Goal: Navigation & Orientation: Understand site structure

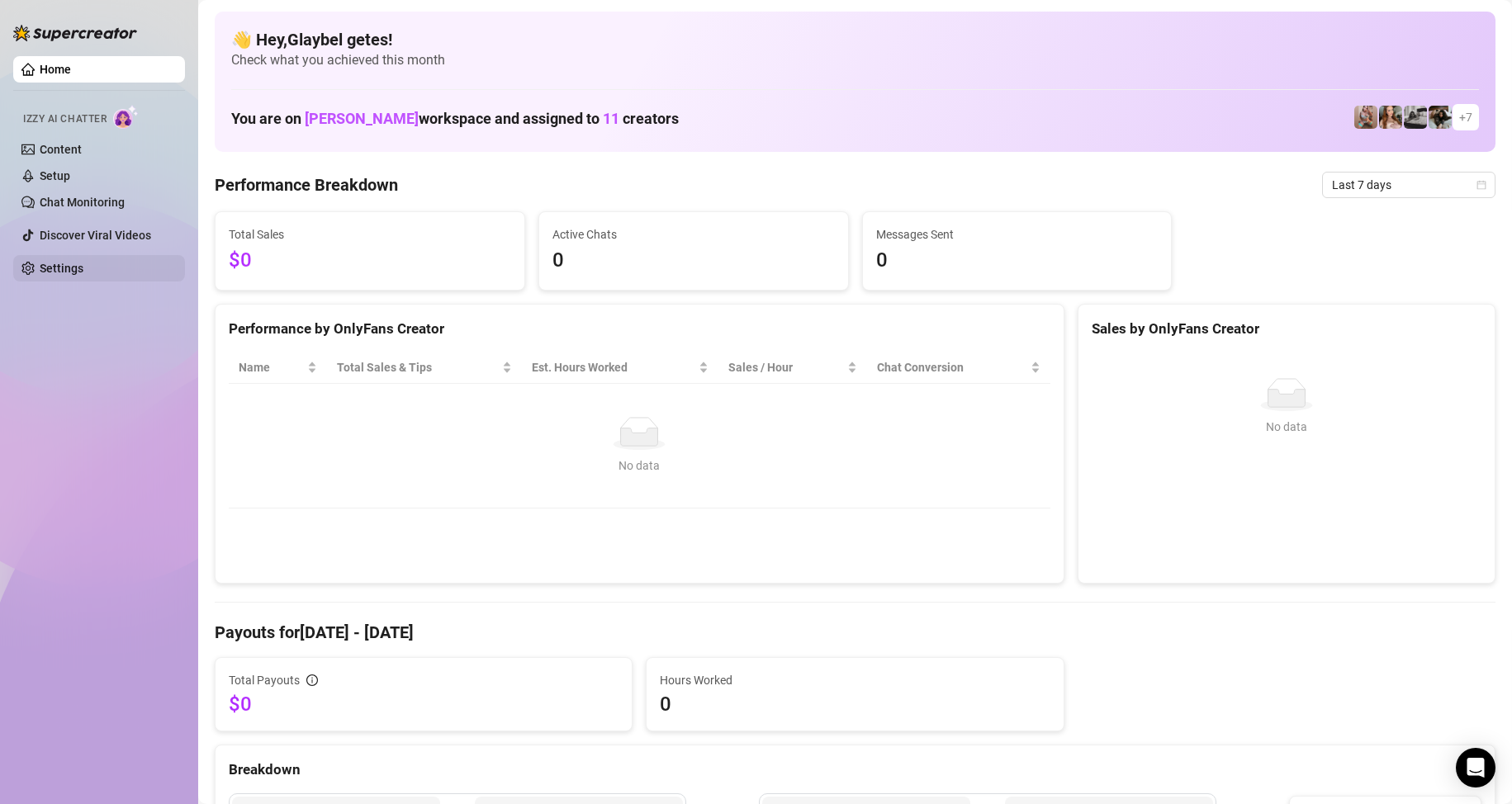
click at [72, 275] on link "Settings" at bounding box center [61, 268] width 44 height 13
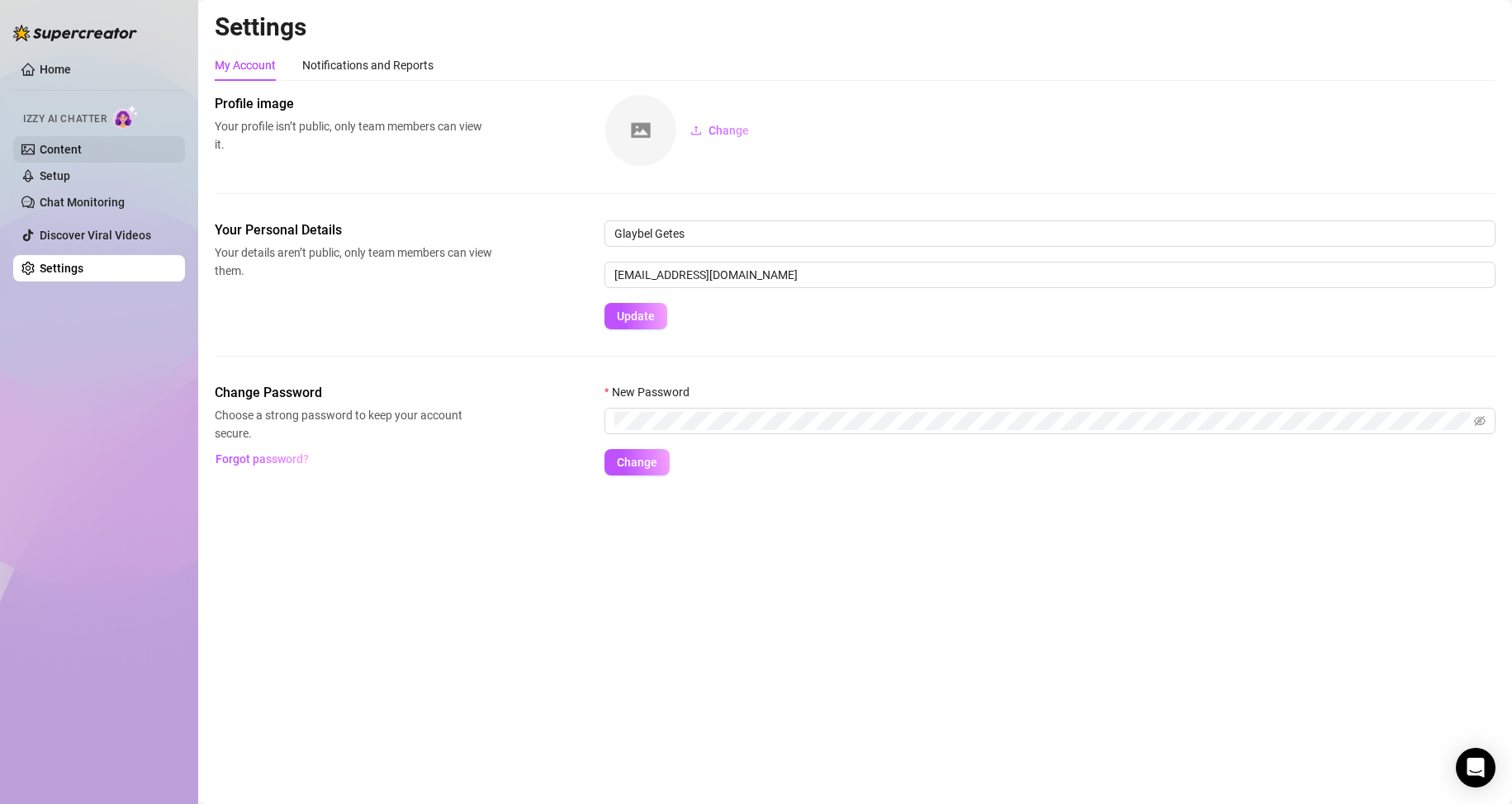
click at [70, 151] on link "Content" at bounding box center [60, 150] width 42 height 13
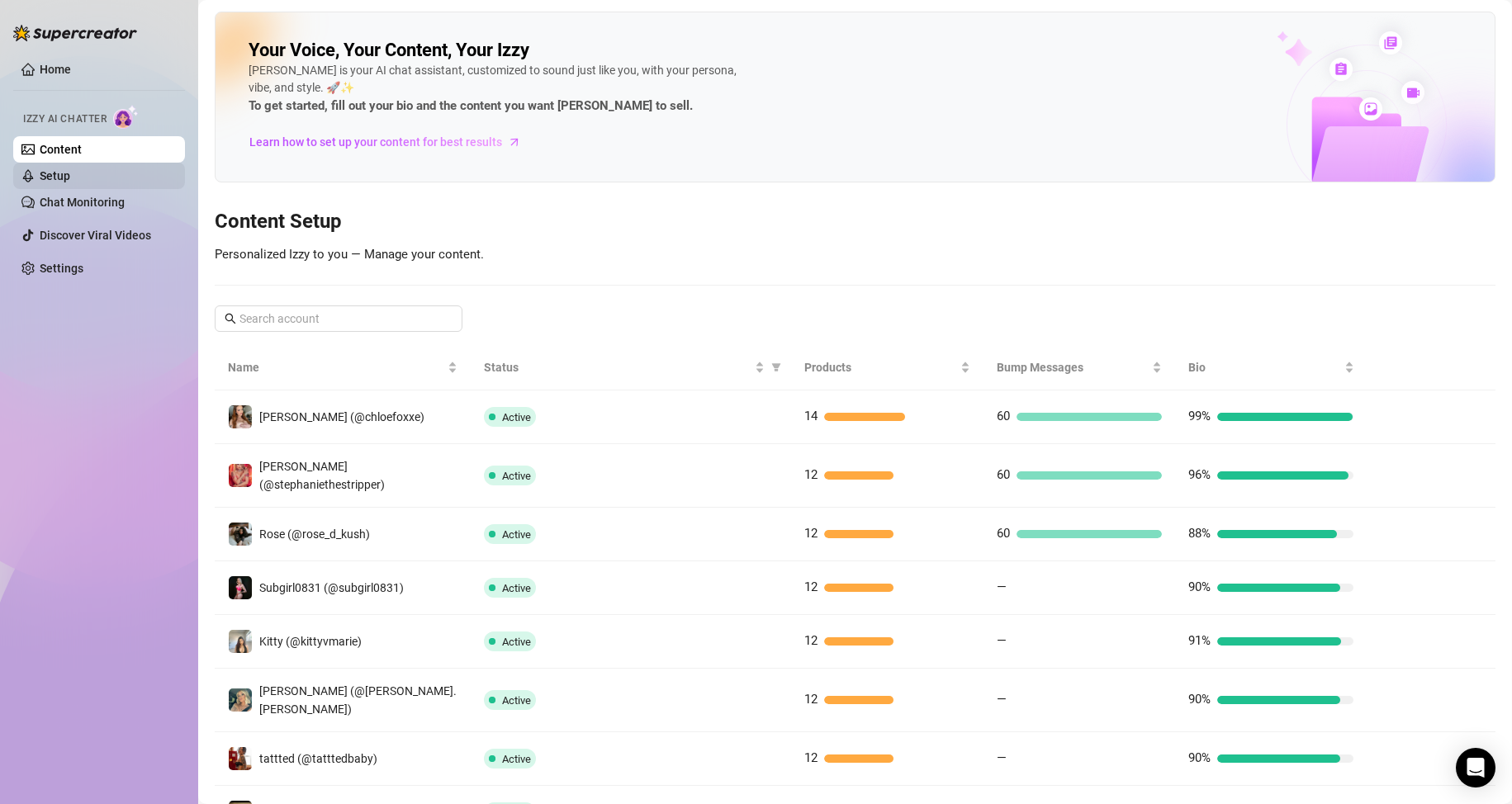
click at [70, 179] on link "Setup" at bounding box center [55, 176] width 31 height 13
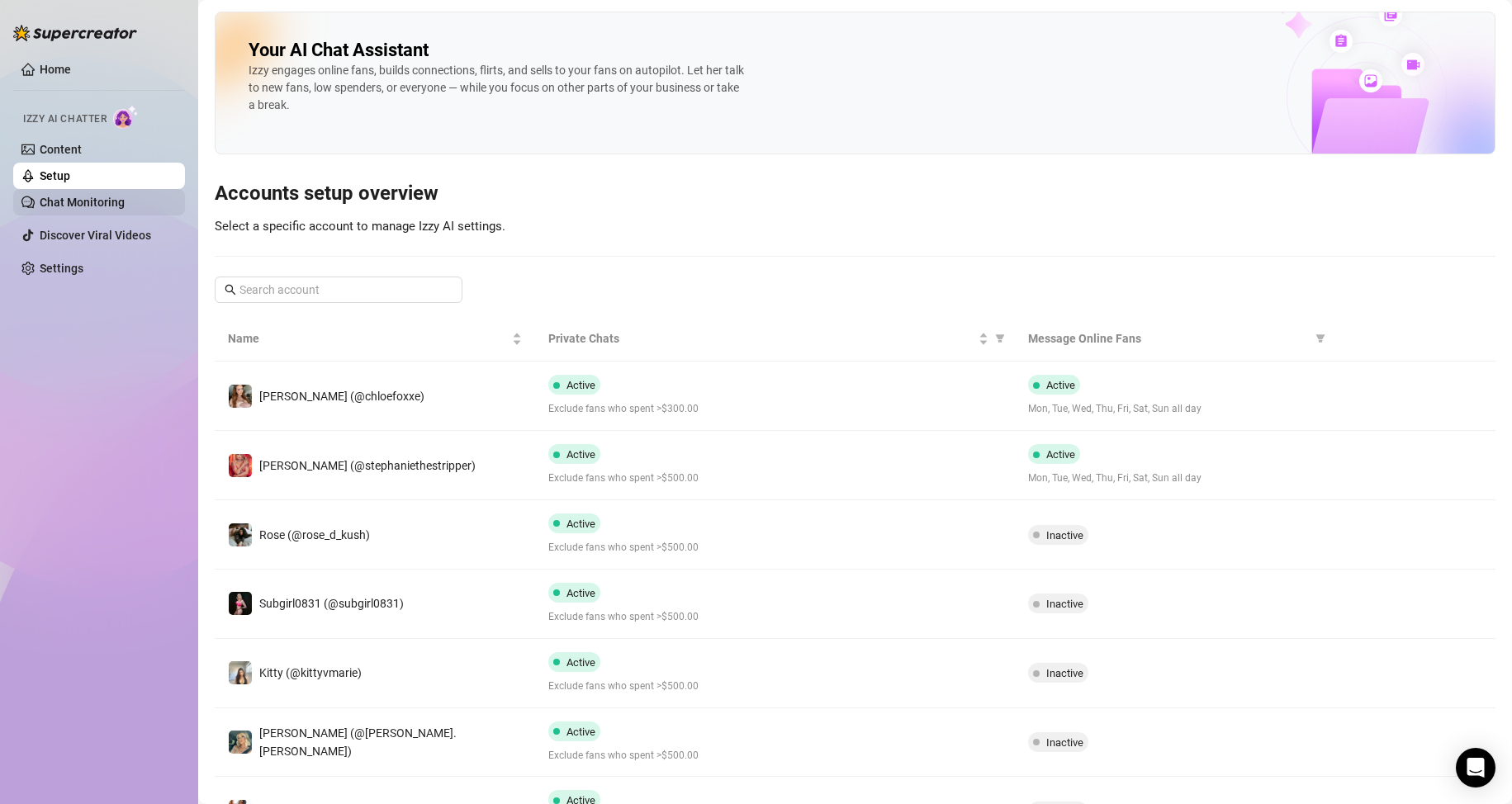
click at [90, 200] on link "Chat Monitoring" at bounding box center [82, 202] width 85 height 13
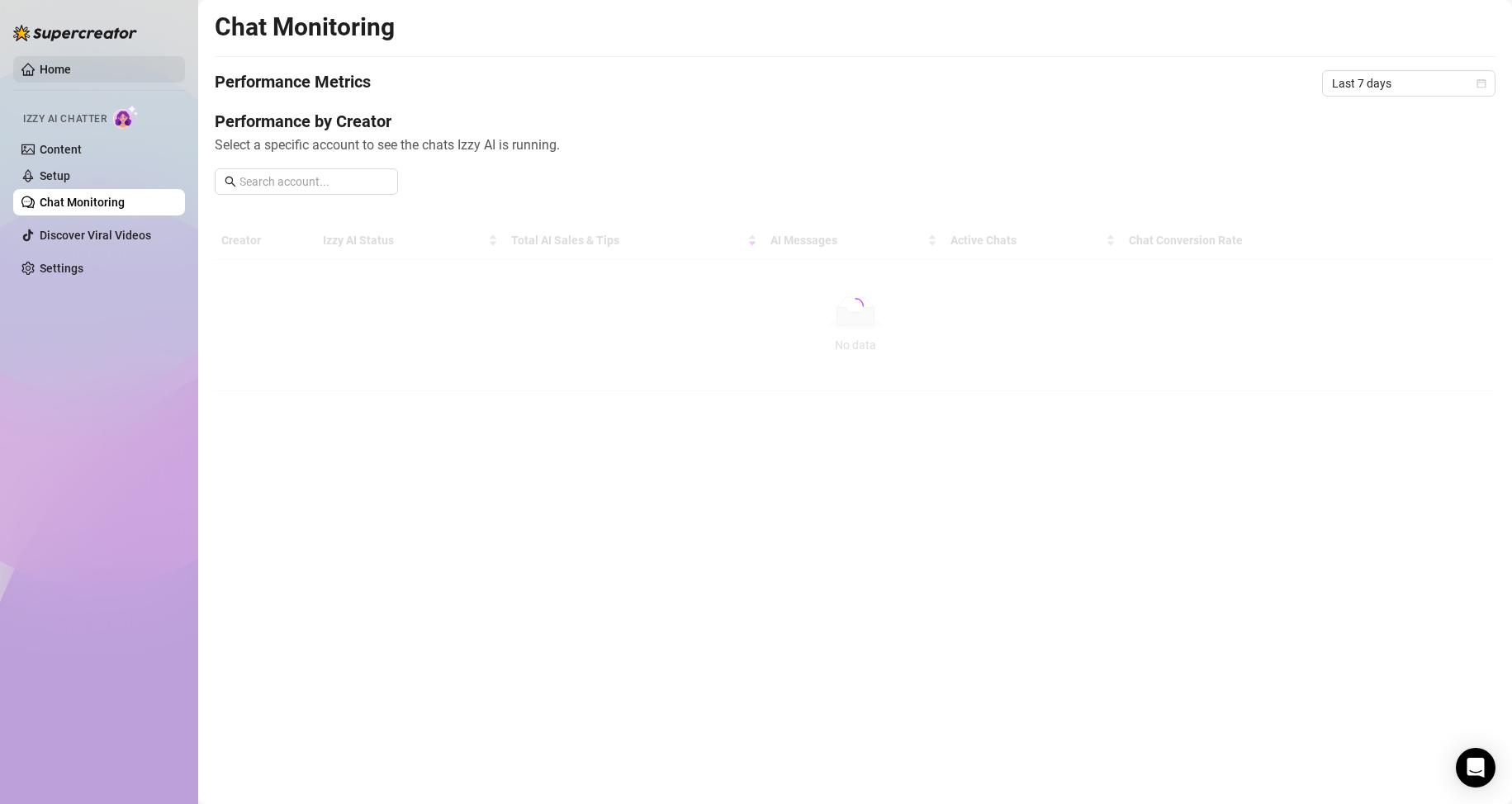
click at [71, 66] on link "Home" at bounding box center [56, 69] width 32 height 13
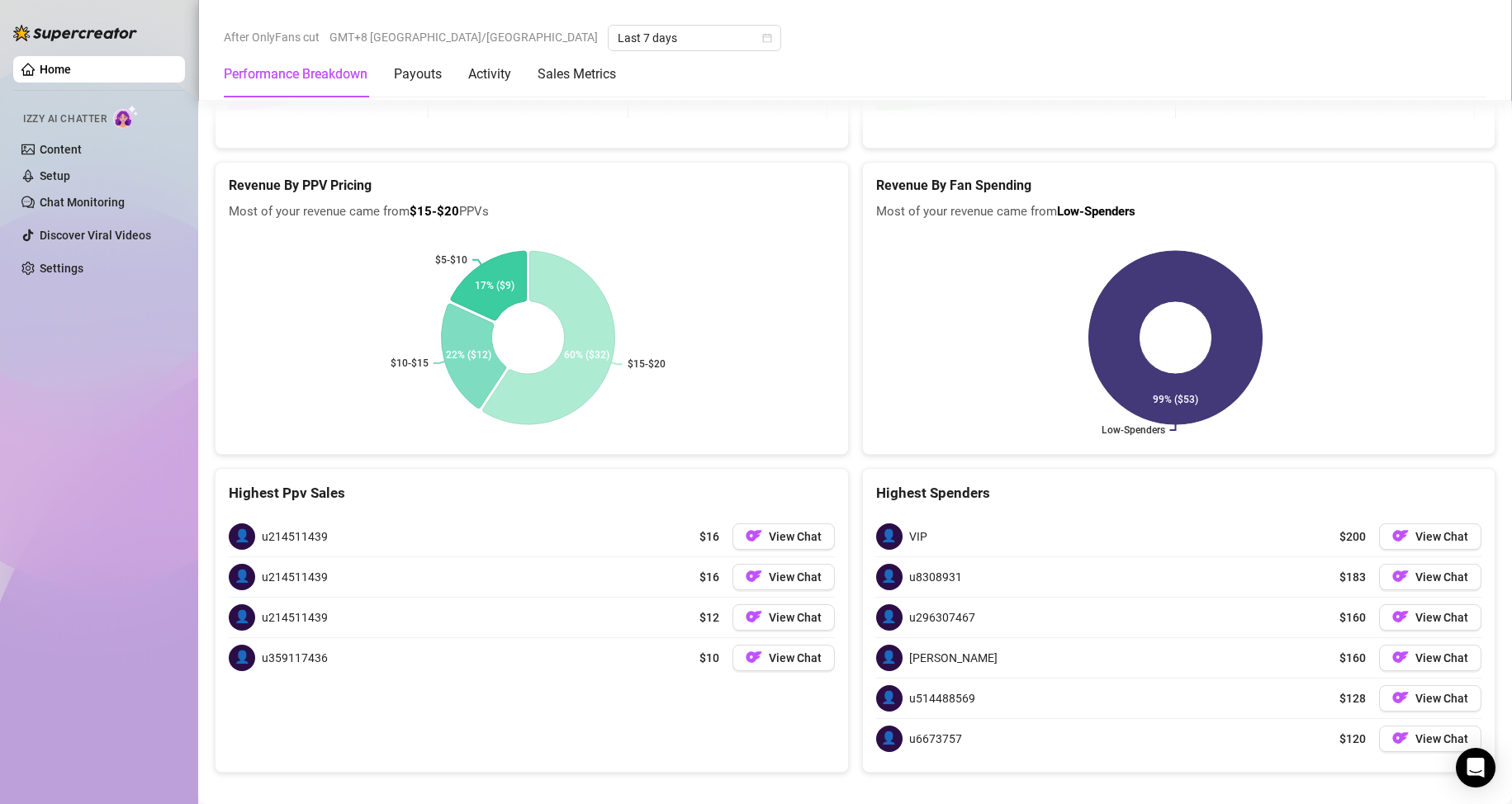
scroll to position [2116, 0]
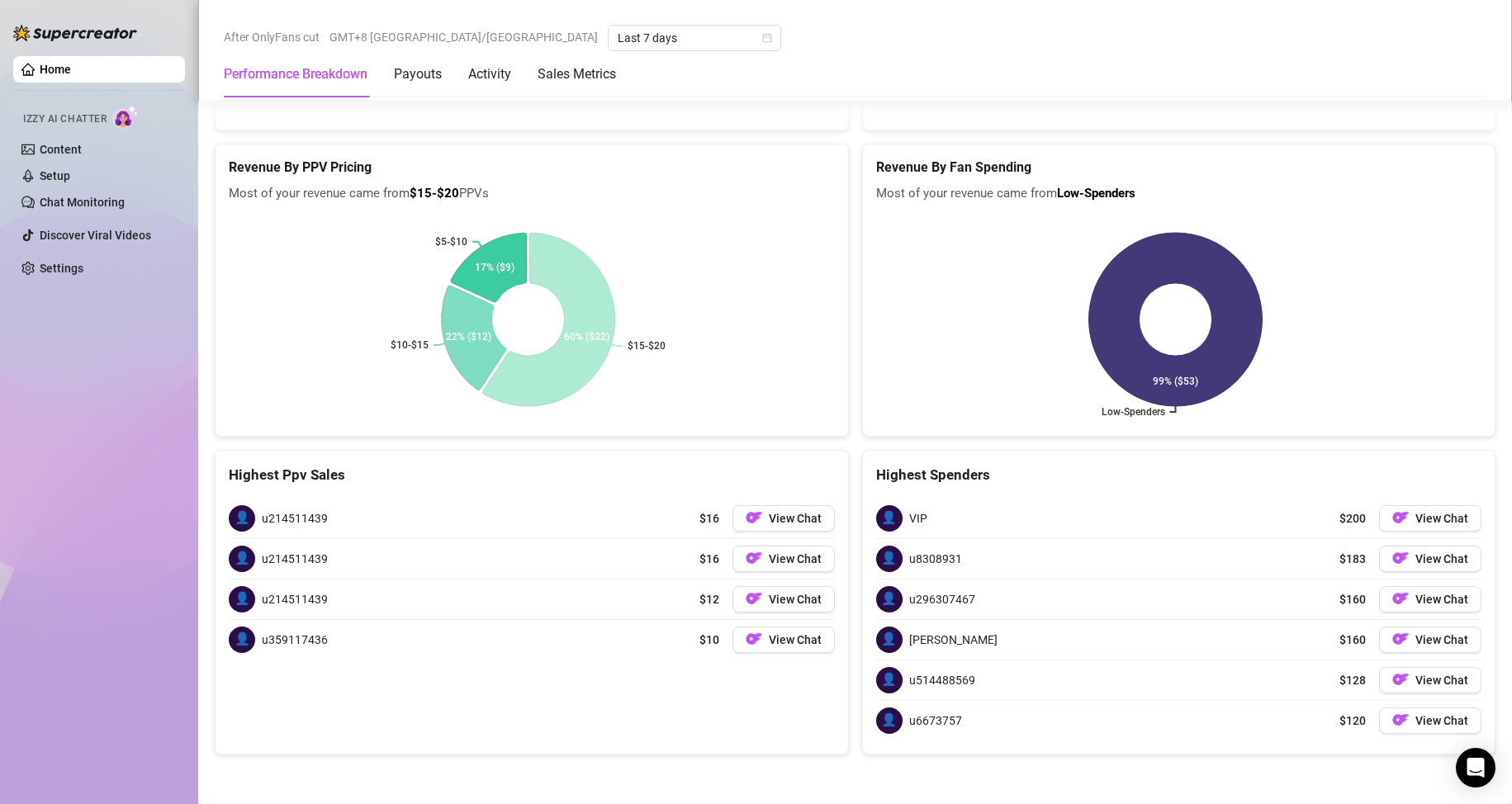
click at [71, 76] on link "Home" at bounding box center [56, 69] width 32 height 13
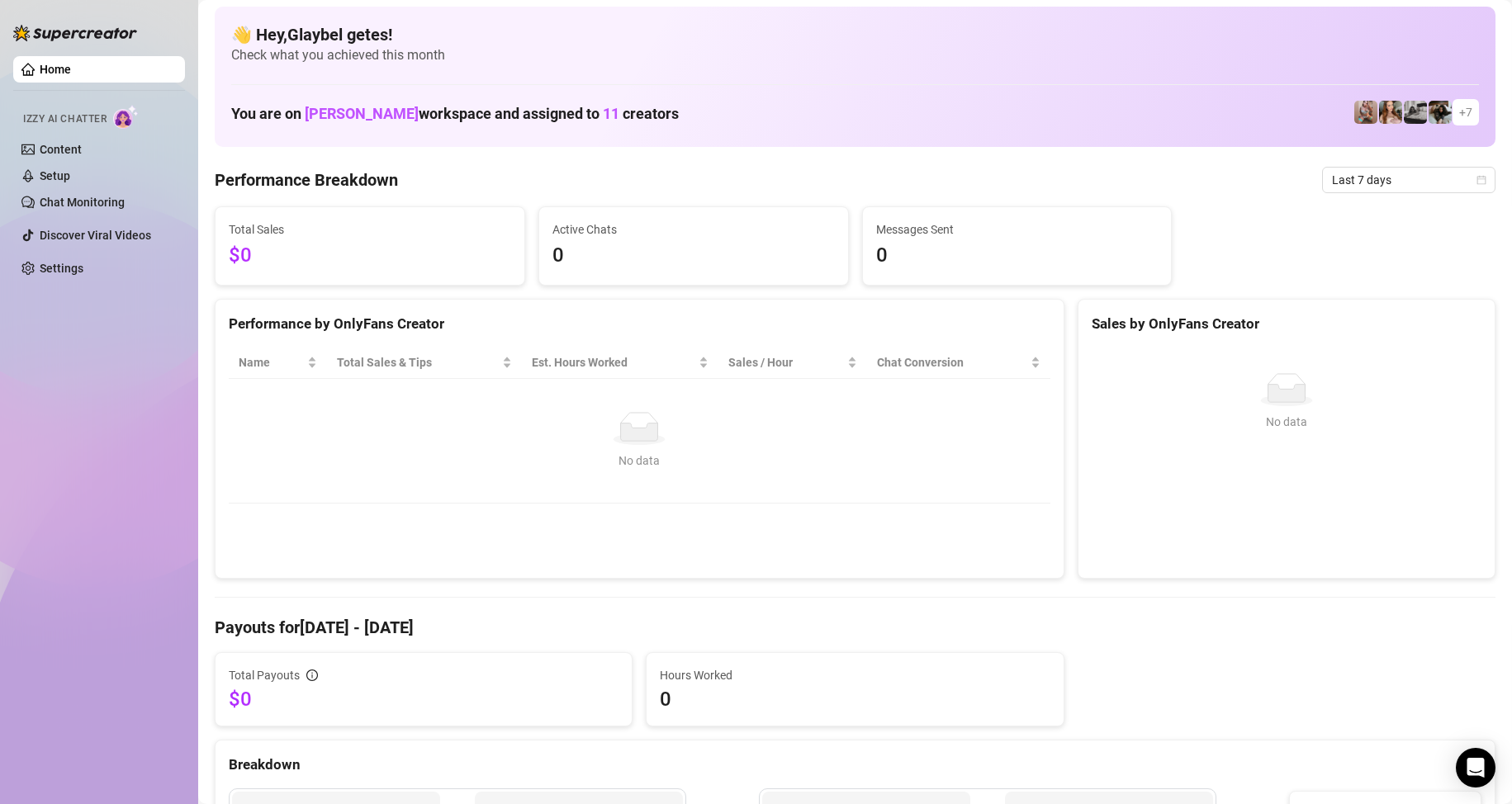
scroll to position [0, 0]
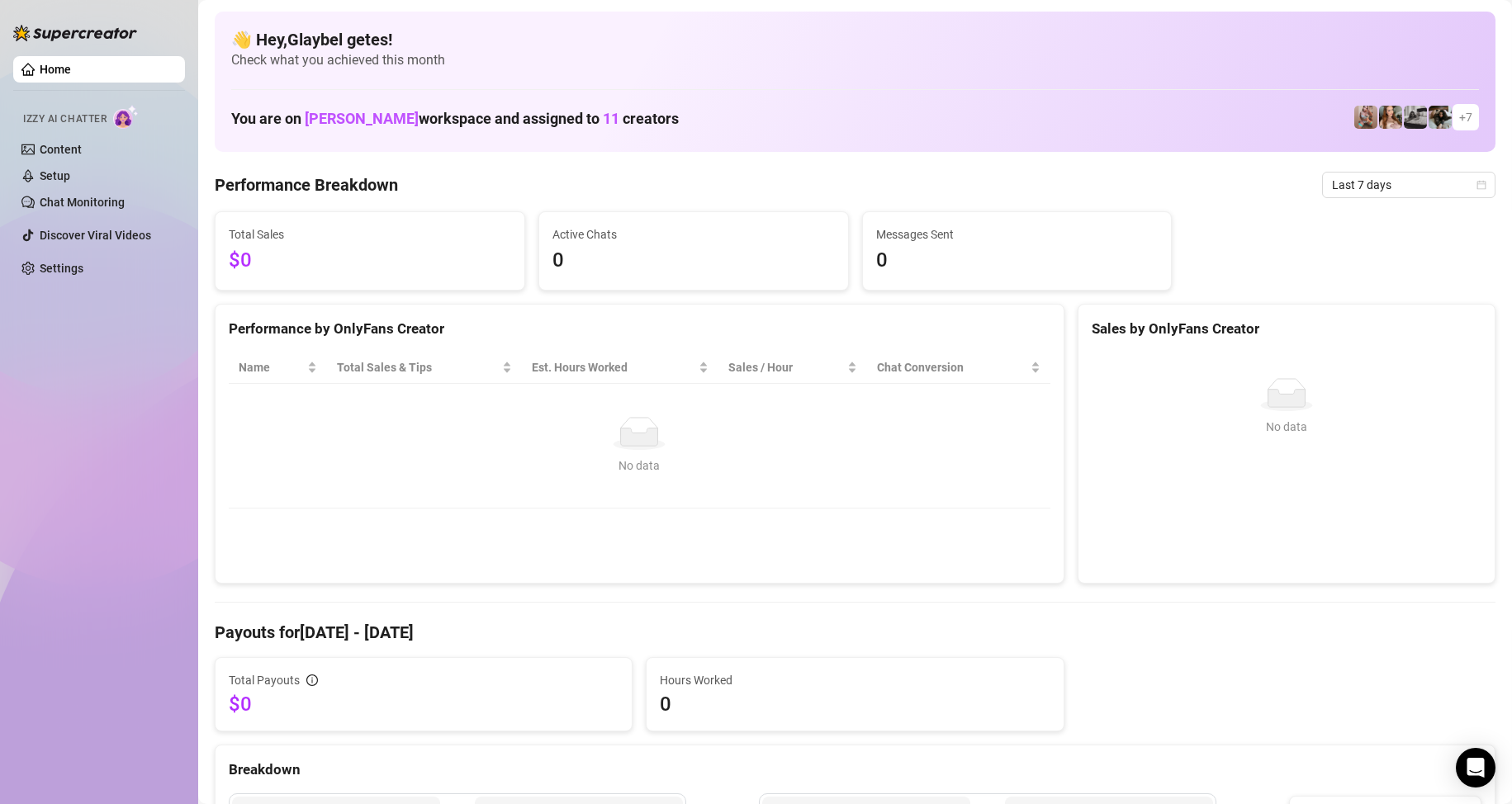
click at [71, 76] on link "Home" at bounding box center [56, 69] width 32 height 13
click at [84, 261] on link "Settings" at bounding box center [61, 268] width 44 height 13
